Goal: Task Accomplishment & Management: Manage account settings

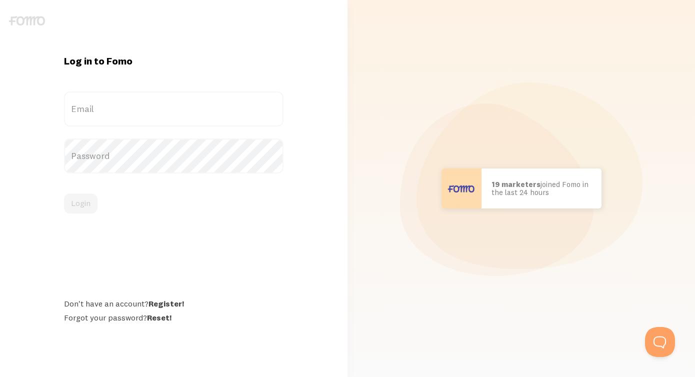
click at [230, 110] on label "Email" at bounding box center [174, 109] width 220 height 35
click at [230, 110] on input "Email" at bounding box center [174, 109] width 220 height 35
type input "[EMAIL_ADDRESS][DOMAIN_NAME]"
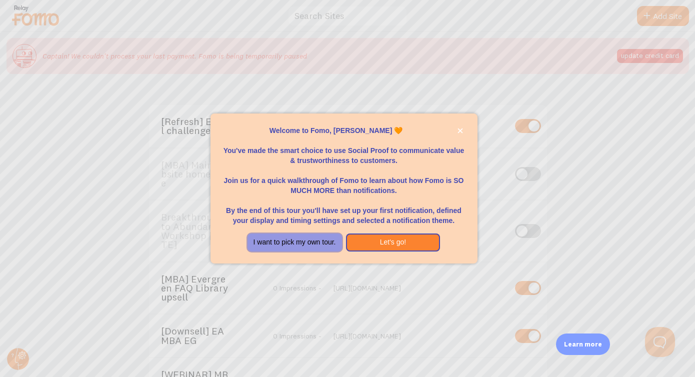
click at [323, 246] on button "I want to pick my own tour." at bounding box center [295, 243] width 95 height 18
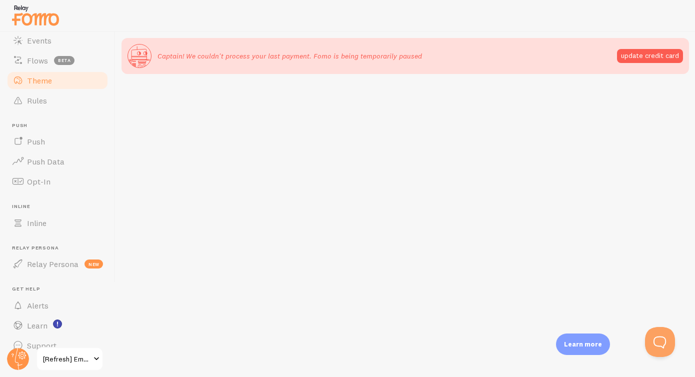
scroll to position [97, 0]
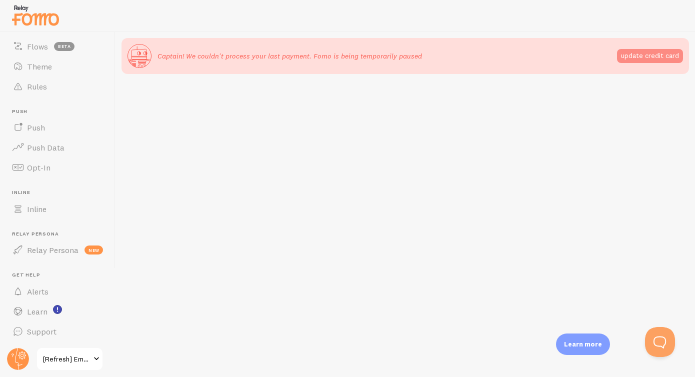
click at [630, 61] on button "update credit card" at bounding box center [650, 56] width 66 height 14
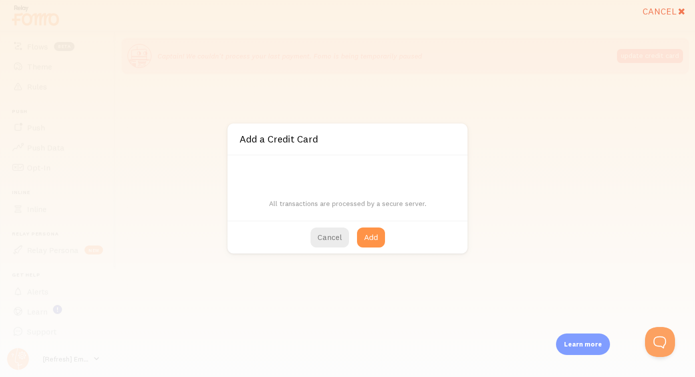
click at [282, 179] on div "All transactions are processed by a secure server." at bounding box center [348, 188] width 240 height 65
click at [367, 243] on button "Add" at bounding box center [371, 238] width 28 height 20
